Goal: Task Accomplishment & Management: Use online tool/utility

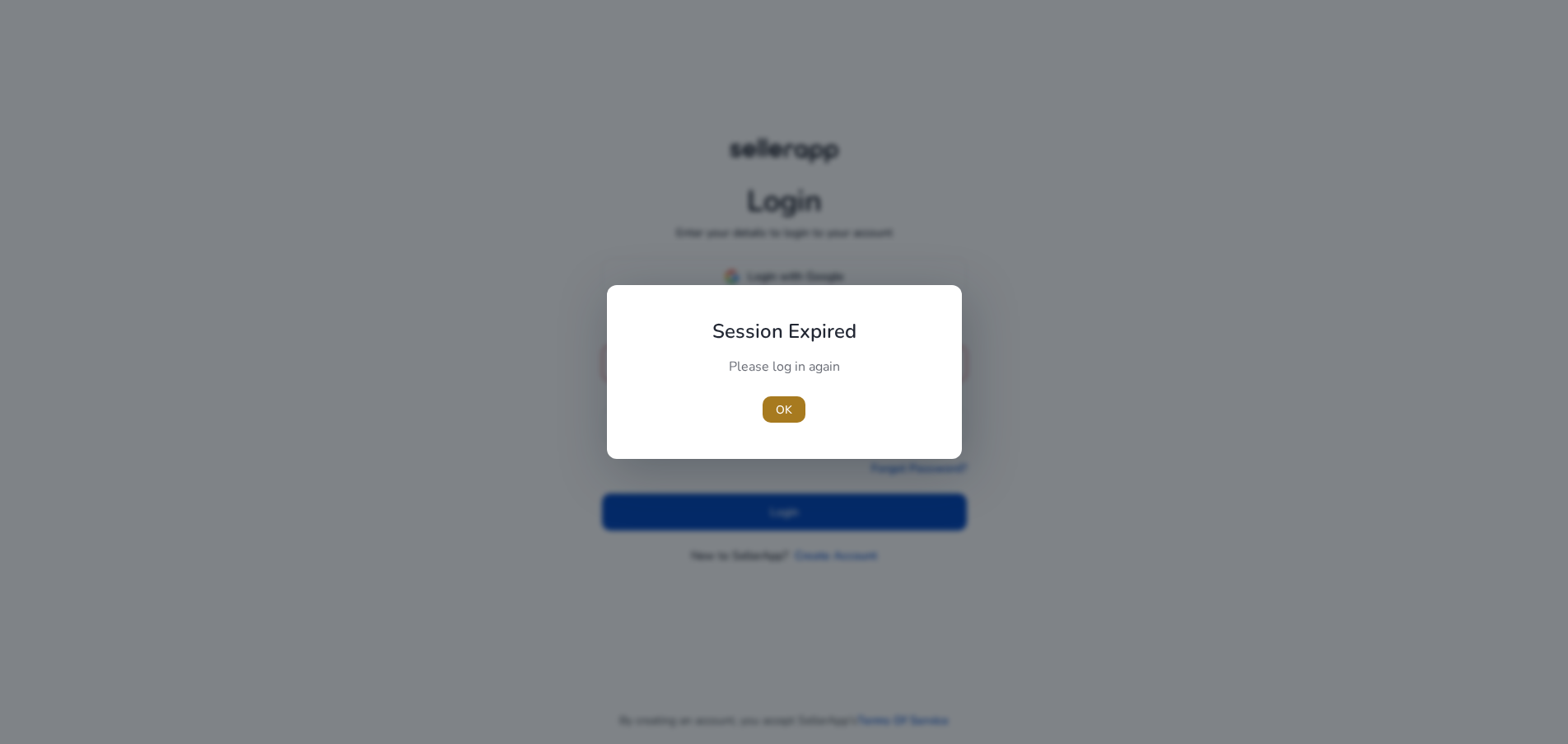
click at [787, 403] on span "OK" at bounding box center [784, 410] width 17 height 18
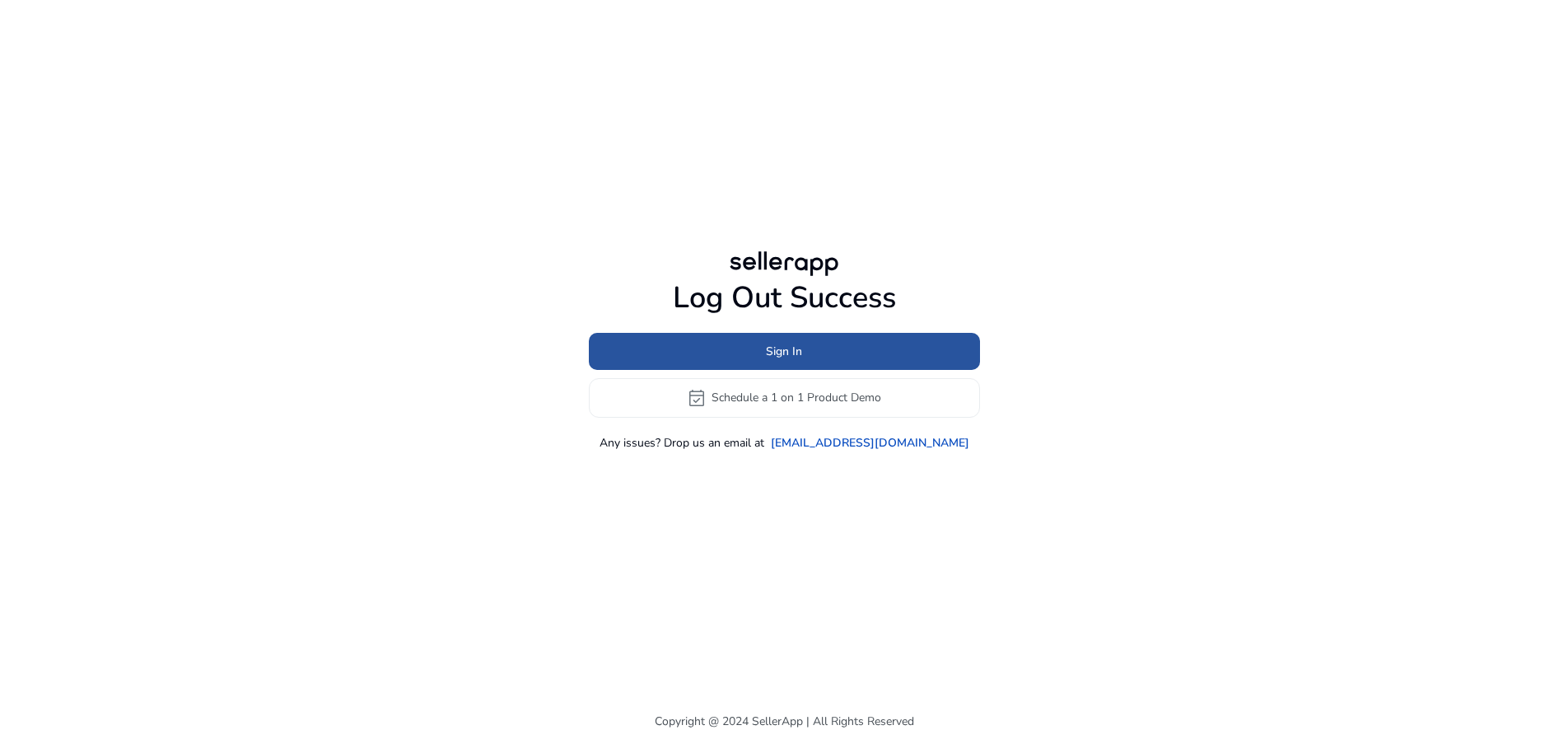
click at [781, 353] on span "Sign In" at bounding box center [783, 352] width 36 height 18
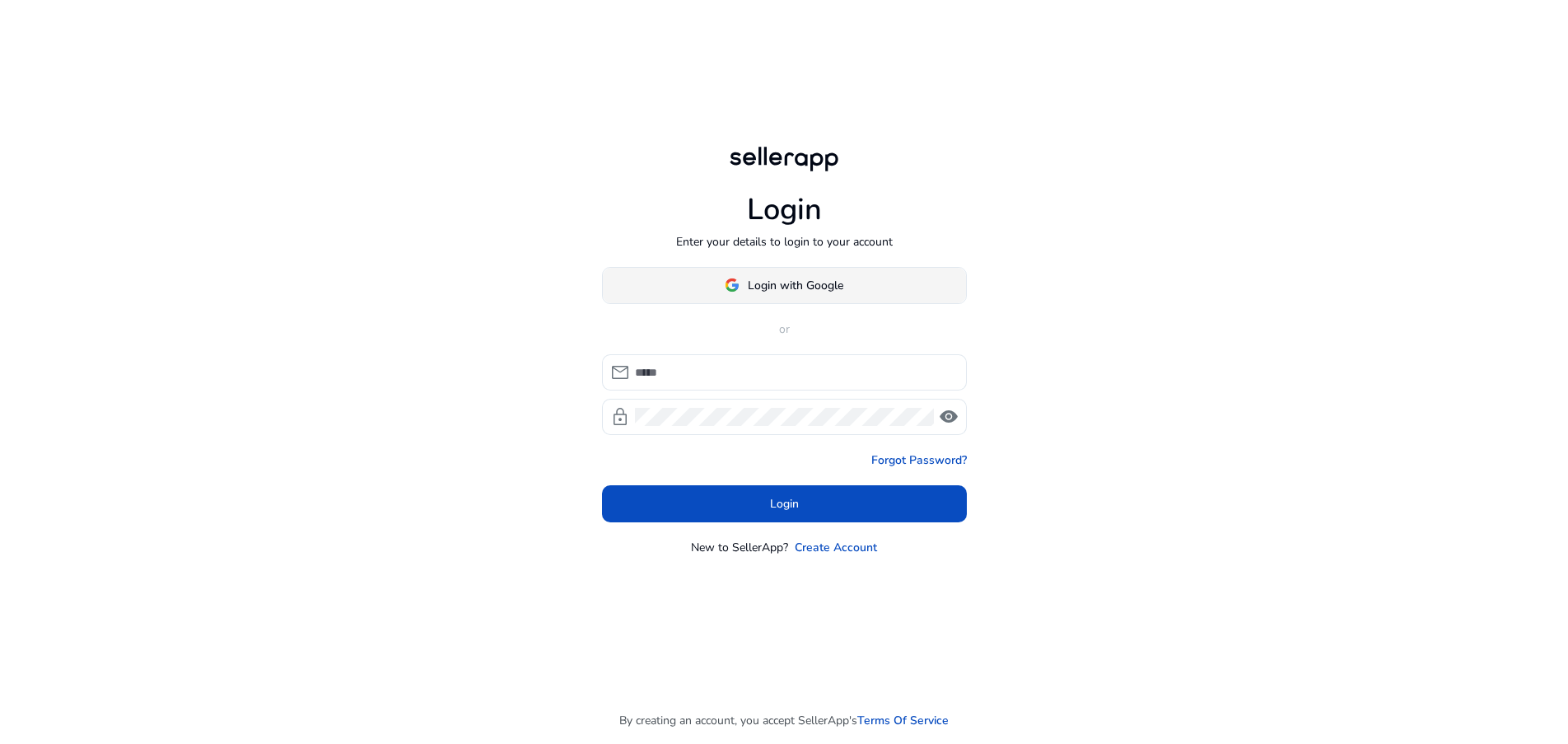
click at [790, 289] on span "Login with Google" at bounding box center [795, 286] width 96 height 18
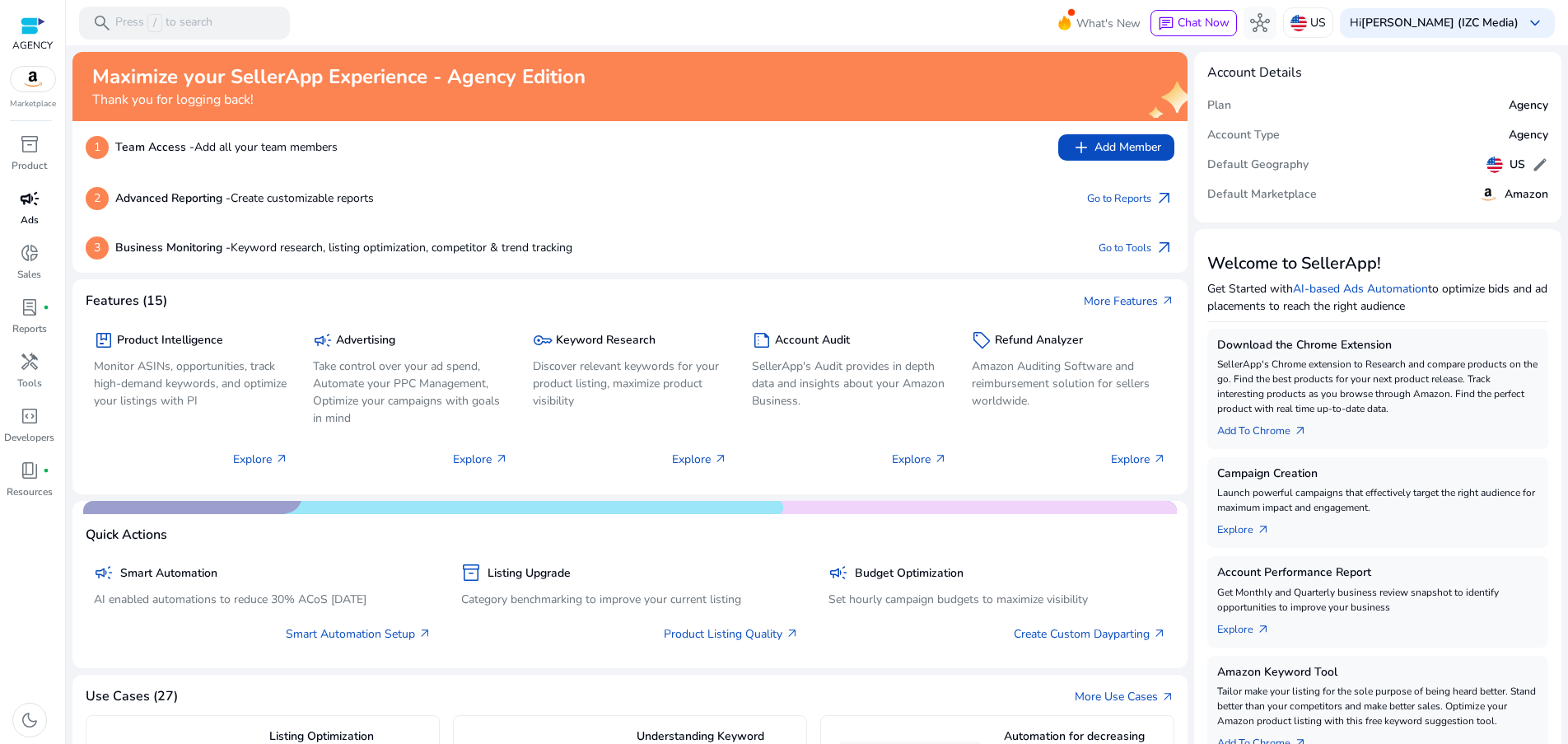
click at [39, 210] on div "campaign" at bounding box center [30, 198] width 46 height 27
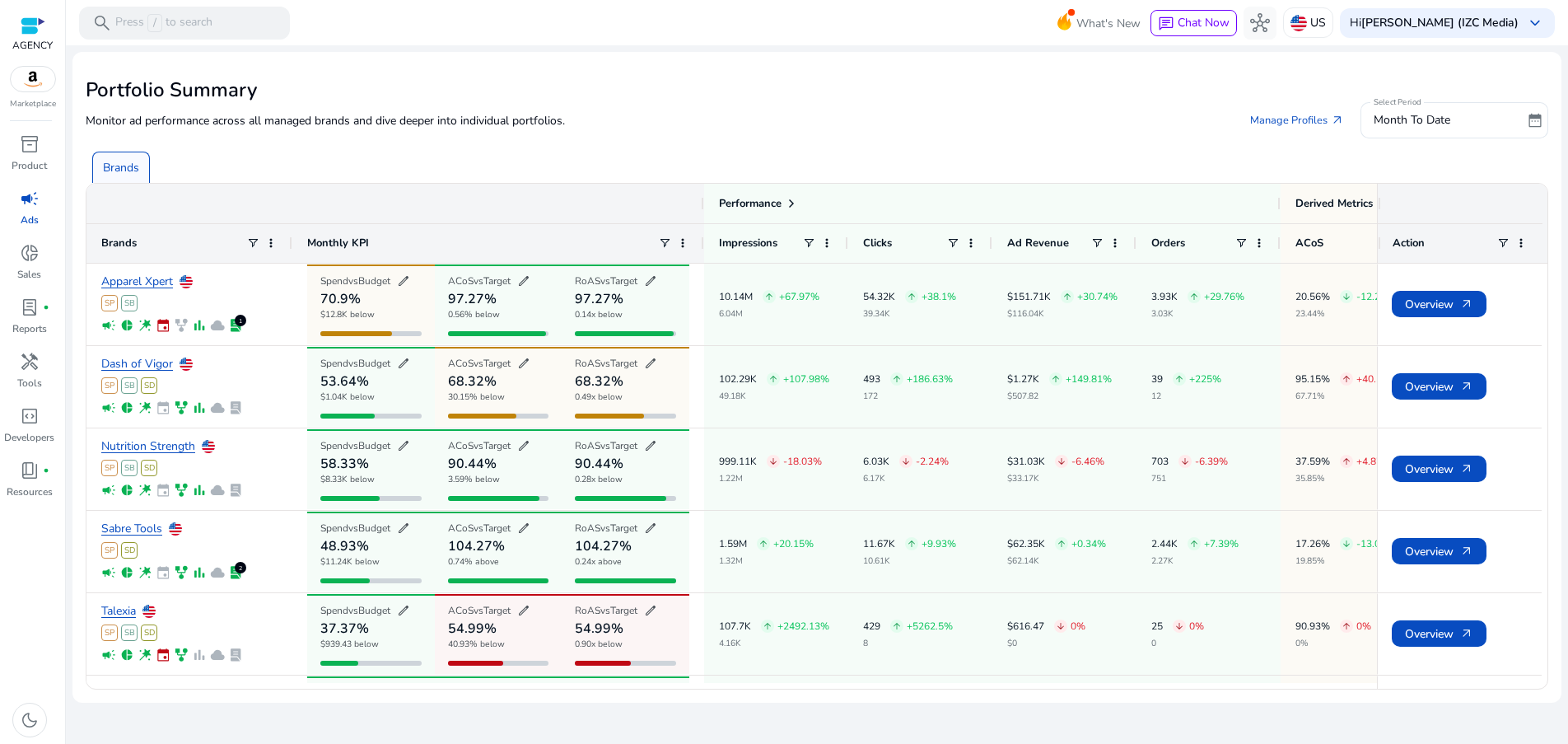
click at [599, 147] on div "Brands" at bounding box center [819, 160] width 1469 height 44
